Goal: Find specific page/section: Find specific page/section

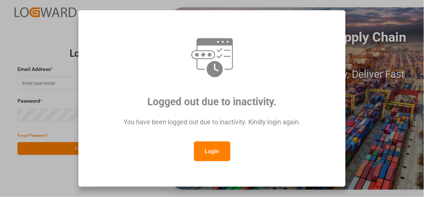
click at [207, 154] on button "Login" at bounding box center [212, 151] width 36 height 20
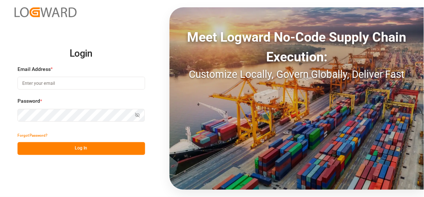
click at [55, 79] on input at bounding box center [82, 83] width 128 height 13
type input "[EMAIL_ADDRESS][PERSON_NAME][DOMAIN_NAME]"
click at [80, 154] on button "Log In" at bounding box center [82, 148] width 128 height 13
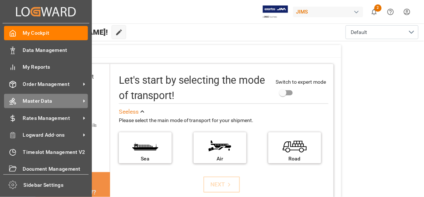
click at [49, 96] on div "Master Data Master Data" at bounding box center [46, 101] width 84 height 14
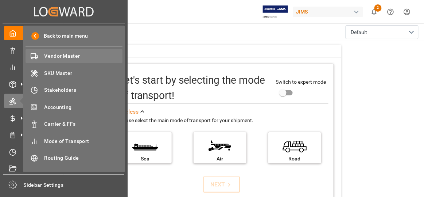
click at [78, 57] on span "Vendor Master" at bounding box center [83, 56] width 78 height 8
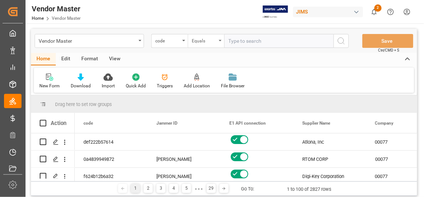
click at [188, 40] on div "Equals" at bounding box center [206, 41] width 36 height 14
type input "supplier number"
click at [226, 59] on input "supplier number" at bounding box center [242, 58] width 103 height 12
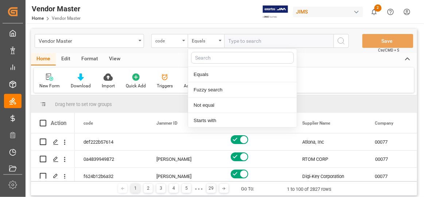
click at [177, 40] on div "code" at bounding box center [167, 40] width 25 height 8
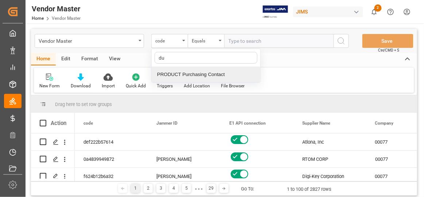
type input "d"
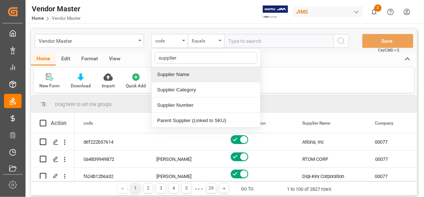
type input "supplier n"
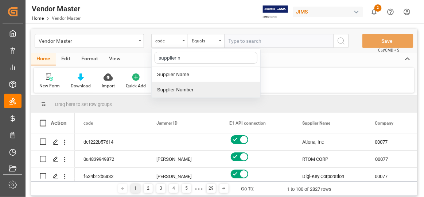
click at [208, 86] on div "Supplier Number" at bounding box center [206, 89] width 109 height 15
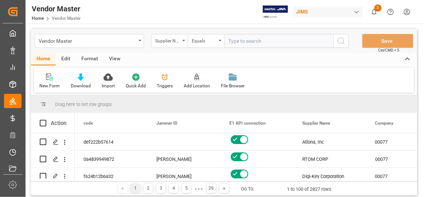
click at [286, 45] on input "text" at bounding box center [278, 41] width 109 height 14
paste input "752687"
type input "752687"
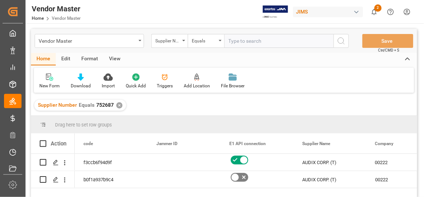
scroll to position [33, 0]
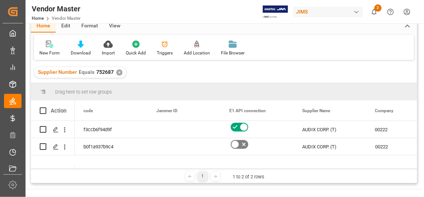
drag, startPoint x: 85, startPoint y: 166, endPoint x: 98, endPoint y: 170, distance: 14.1
click at [98, 170] on div "Drag here to set row groups Drag here to set column labels Action code Jammer I…" at bounding box center [224, 133] width 386 height 100
drag, startPoint x: 98, startPoint y: 170, endPoint x: 107, endPoint y: 171, distance: 8.5
click at [107, 171] on div "1 1 to 2 of 2 rows" at bounding box center [224, 176] width 386 height 15
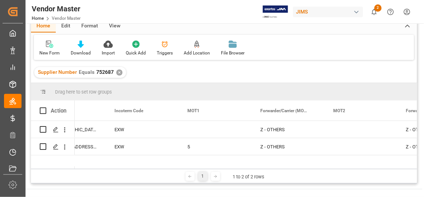
scroll to position [0, 0]
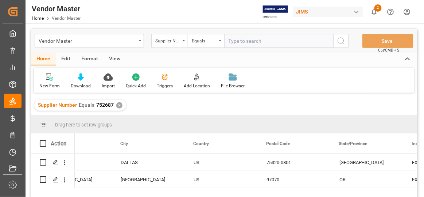
click at [249, 42] on input "text" at bounding box center [278, 41] width 109 height 14
paste input "752529"
type input "752529"
click at [118, 101] on div "Supplier Number Equals 752687 ✕" at bounding box center [80, 105] width 92 height 11
click at [117, 107] on div "✕" at bounding box center [119, 105] width 6 height 6
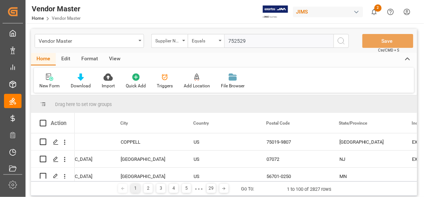
click at [343, 41] on icon "search button" at bounding box center [341, 40] width 9 height 9
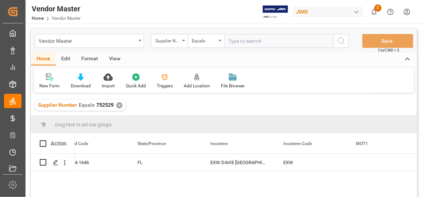
click at [261, 44] on input "text" at bounding box center [278, 41] width 109 height 14
paste input "748006"
type input "748006"
click at [119, 106] on div "✕" at bounding box center [119, 105] width 6 height 6
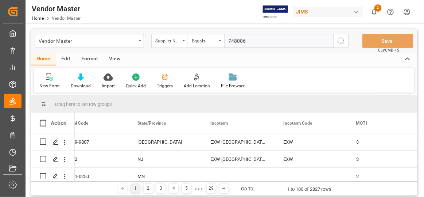
click at [341, 43] on icon "search button" at bounding box center [341, 40] width 9 height 9
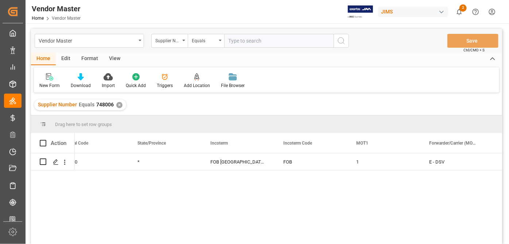
click at [290, 42] on input "text" at bounding box center [278, 41] width 109 height 14
paste input "398672"
type input "398672"
click at [119, 104] on div "✕" at bounding box center [119, 105] width 6 height 6
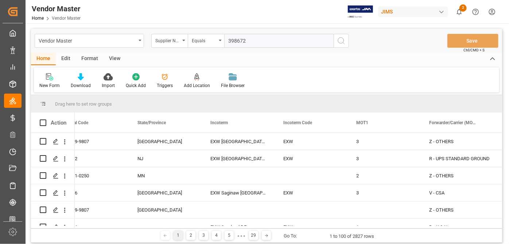
click at [343, 43] on line "search button" at bounding box center [343, 43] width 1 height 1
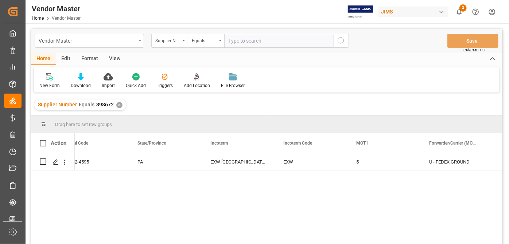
click at [253, 39] on input "text" at bounding box center [278, 41] width 109 height 14
paste input "299609"
type input "299609"
click at [117, 105] on div "✕" at bounding box center [119, 105] width 6 height 6
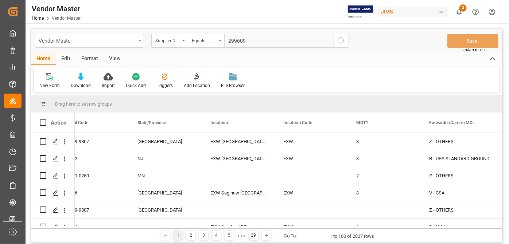
click at [344, 41] on icon "search button" at bounding box center [341, 40] width 9 height 9
